Goal: Entertainment & Leisure: Consume media (video, audio)

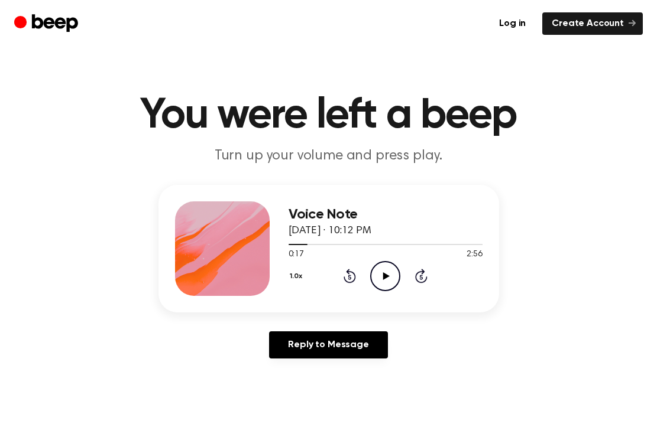
click at [345, 92] on main "You were left a beep Turn up your volume and press play. Voice Note August 10, …" at bounding box center [328, 364] width 657 height 729
click at [386, 271] on icon "Play Audio" at bounding box center [385, 276] width 30 height 30
click at [378, 272] on icon "Play Audio" at bounding box center [385, 276] width 30 height 30
click at [393, 280] on icon "Play Audio" at bounding box center [385, 276] width 30 height 30
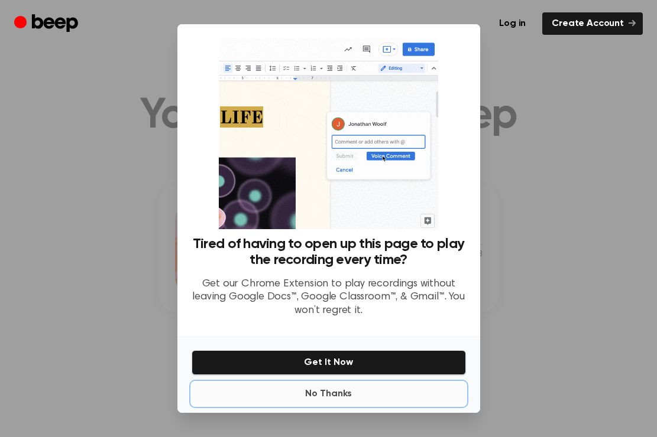
click at [325, 391] on button "No Thanks" at bounding box center [328, 394] width 274 height 24
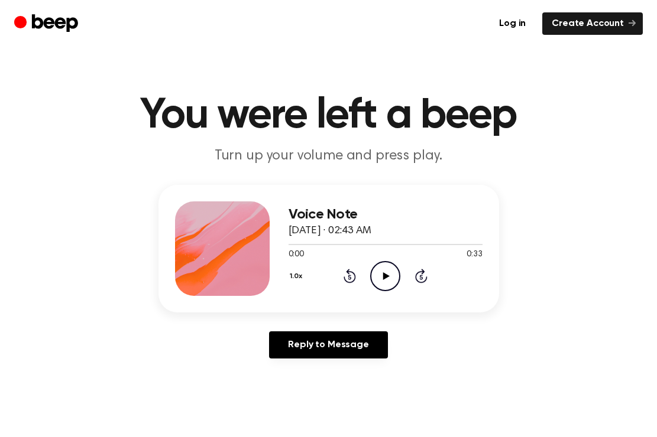
click at [382, 272] on icon "Play Audio" at bounding box center [385, 276] width 30 height 30
click at [381, 275] on icon "Play Audio" at bounding box center [385, 276] width 30 height 30
